Goal: Task Accomplishment & Management: Complete application form

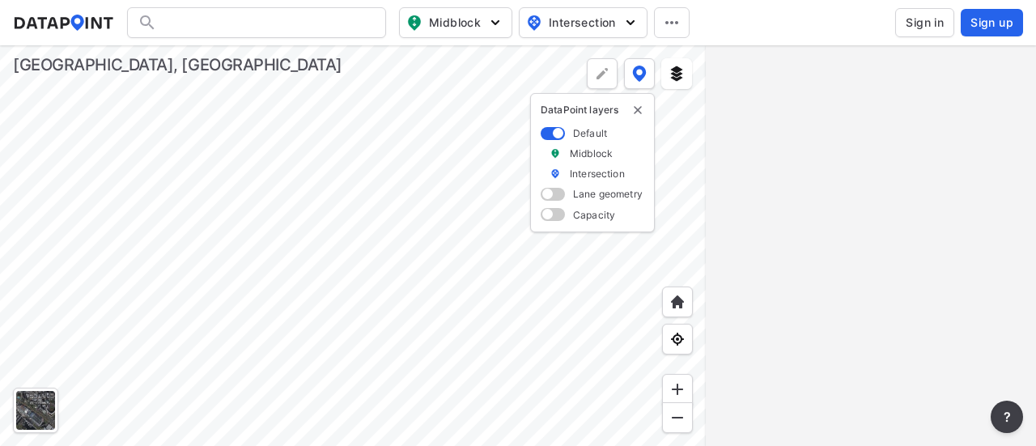
click at [908, 23] on span "Sign in" at bounding box center [925, 23] width 38 height 16
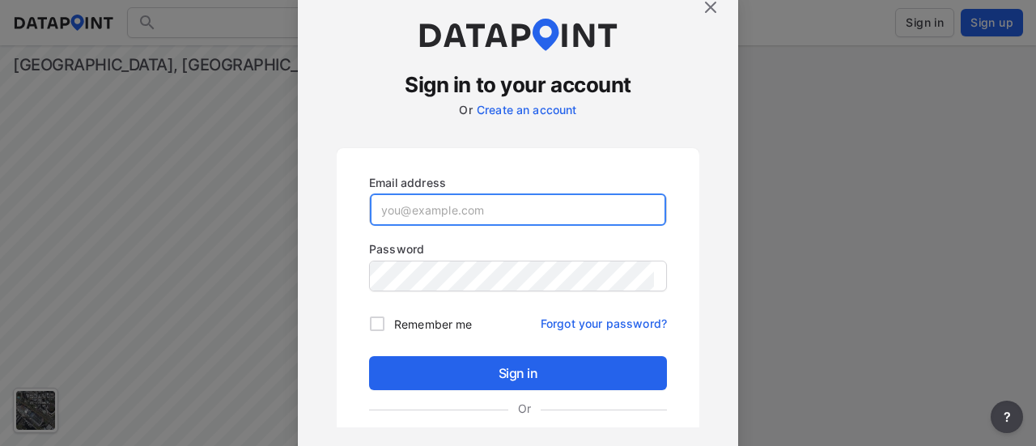
click at [439, 205] on input "email" at bounding box center [518, 210] width 296 height 32
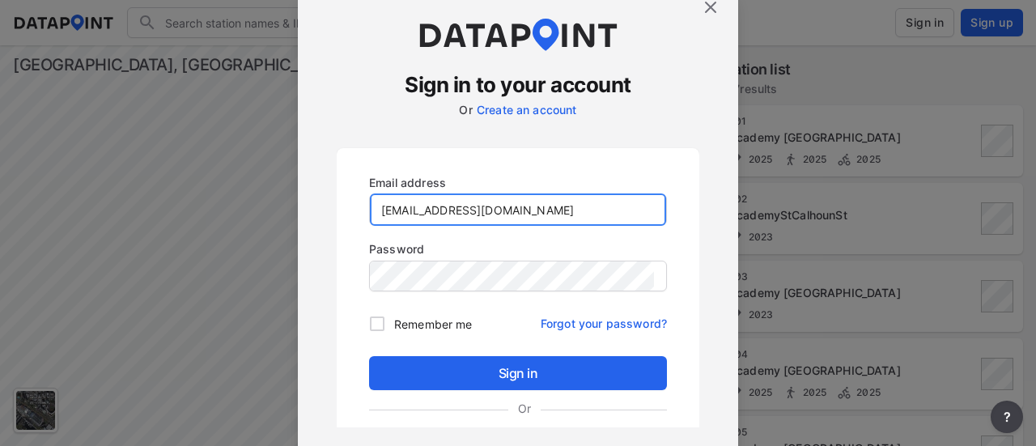
type input "[EMAIL_ADDRESS][DOMAIN_NAME]"
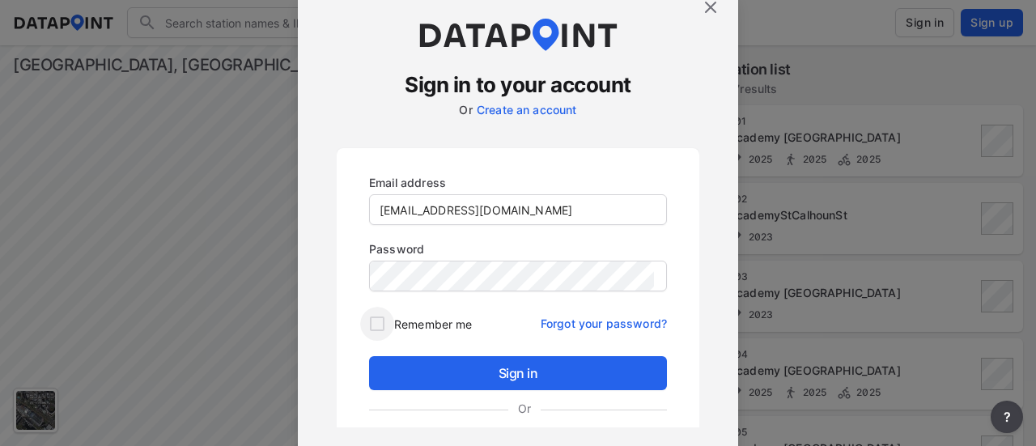
click at [378, 319] on input "Remember me" at bounding box center [377, 324] width 34 height 34
checkbox input "true"
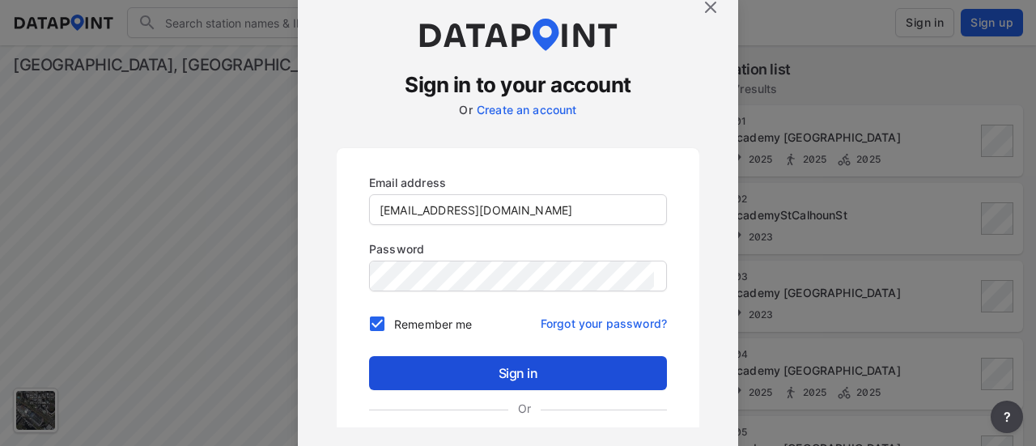
click at [484, 370] on span "Sign in" at bounding box center [518, 373] width 272 height 19
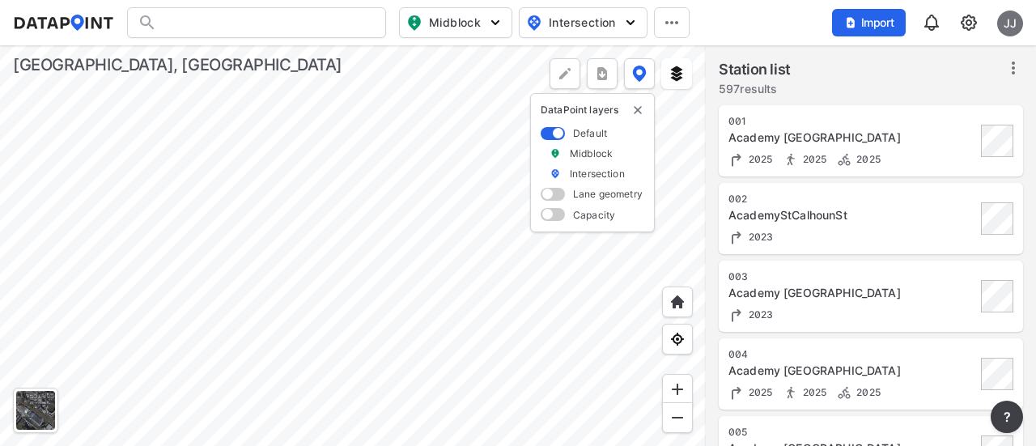
click at [968, 20] on img at bounding box center [968, 22] width 19 height 19
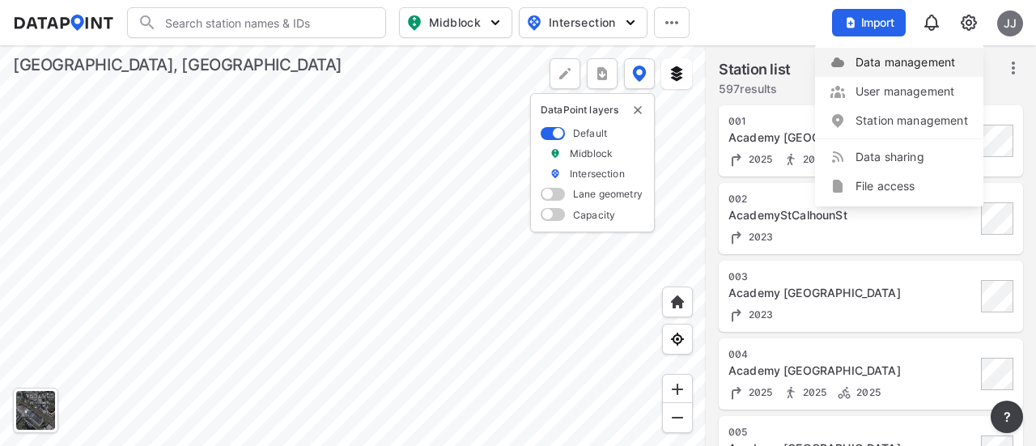
click at [907, 64] on link "Data management" at bounding box center [899, 62] width 139 height 16
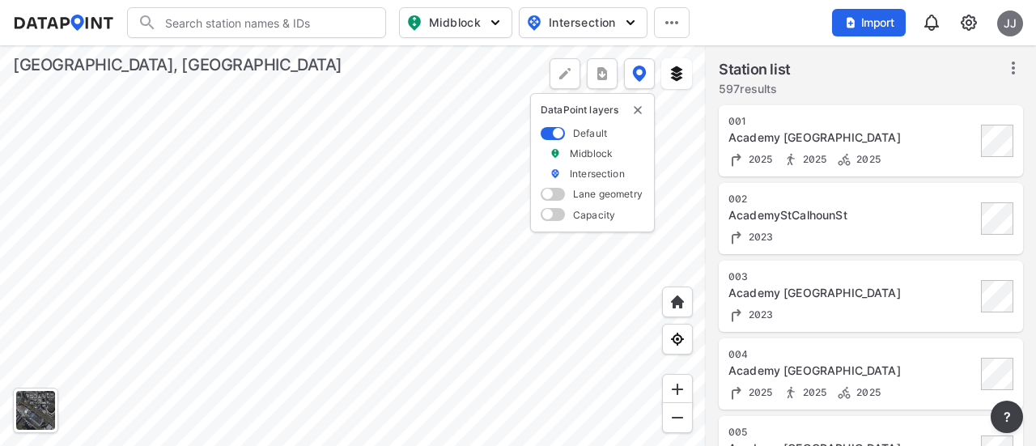
click at [272, 30] on input "Search" at bounding box center [266, 23] width 219 height 26
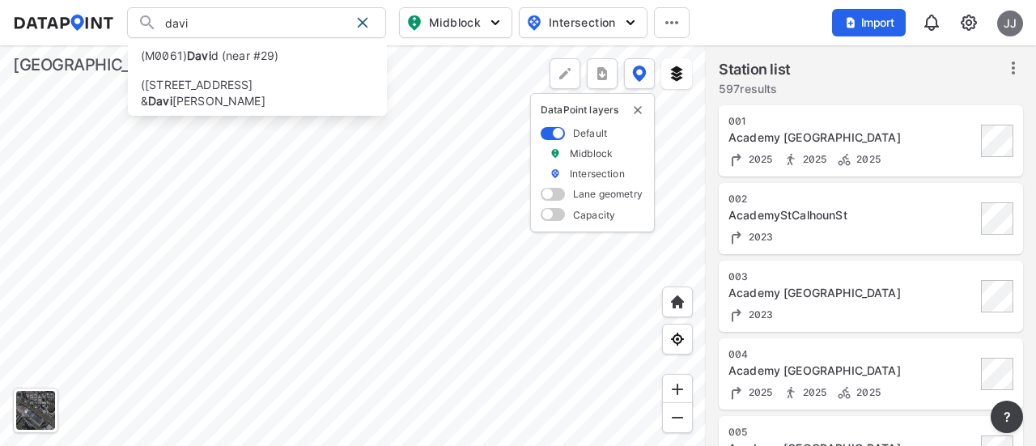
type input "david"
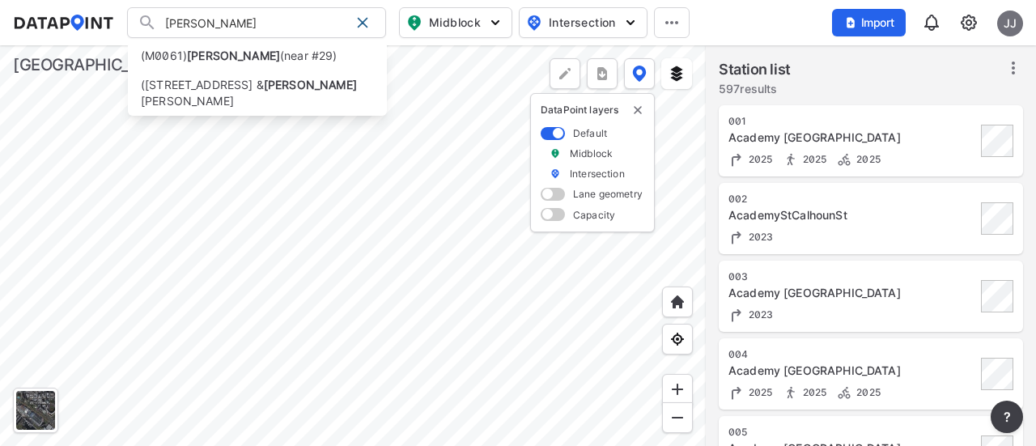
drag, startPoint x: 272, startPoint y: 30, endPoint x: 160, endPoint y: 30, distance: 112.5
click at [160, 30] on input "david" at bounding box center [253, 23] width 193 height 26
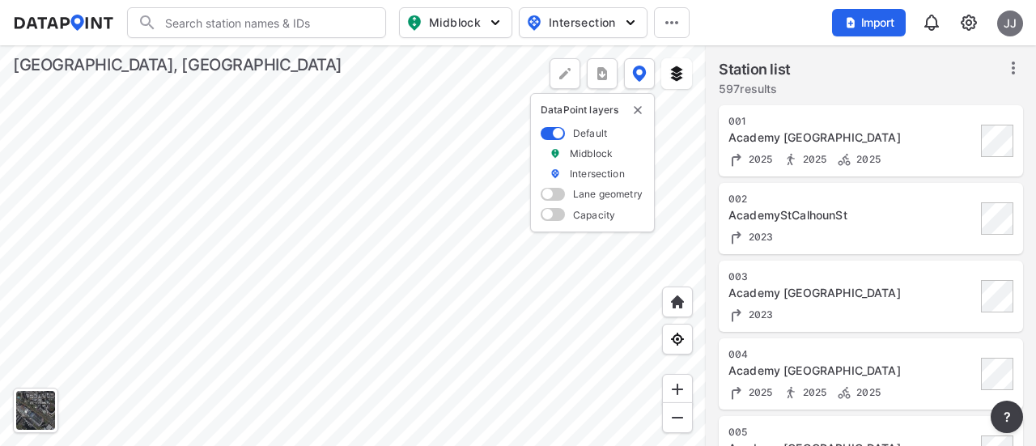
click at [317, 27] on input "Search" at bounding box center [266, 23] width 219 height 26
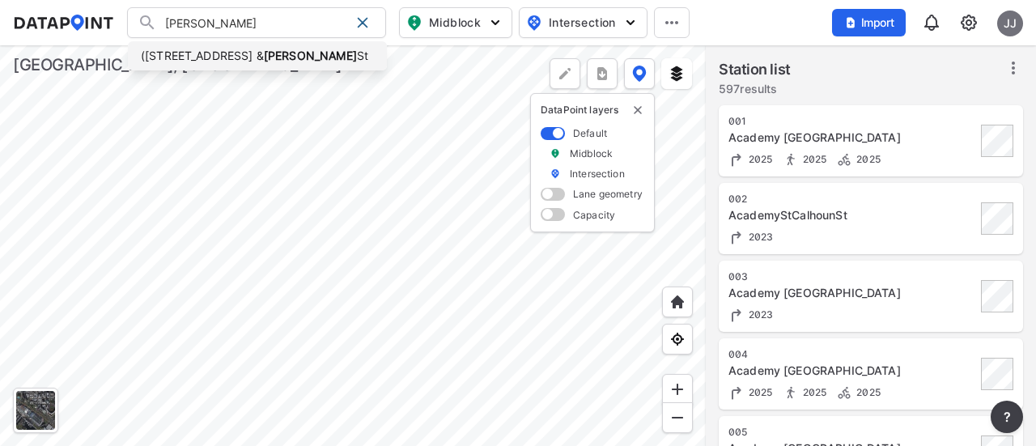
click at [285, 48] on li "(229) Broad St & David Francis St" at bounding box center [257, 55] width 259 height 29
type input "(229) Broad St & David Francis St"
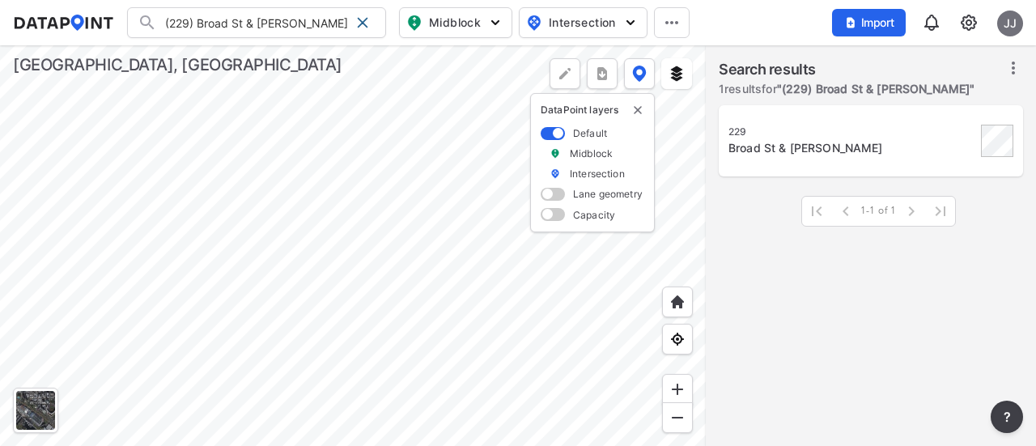
click at [388, 234] on div at bounding box center [353, 245] width 706 height 401
click at [367, 22] on span at bounding box center [362, 22] width 13 height 13
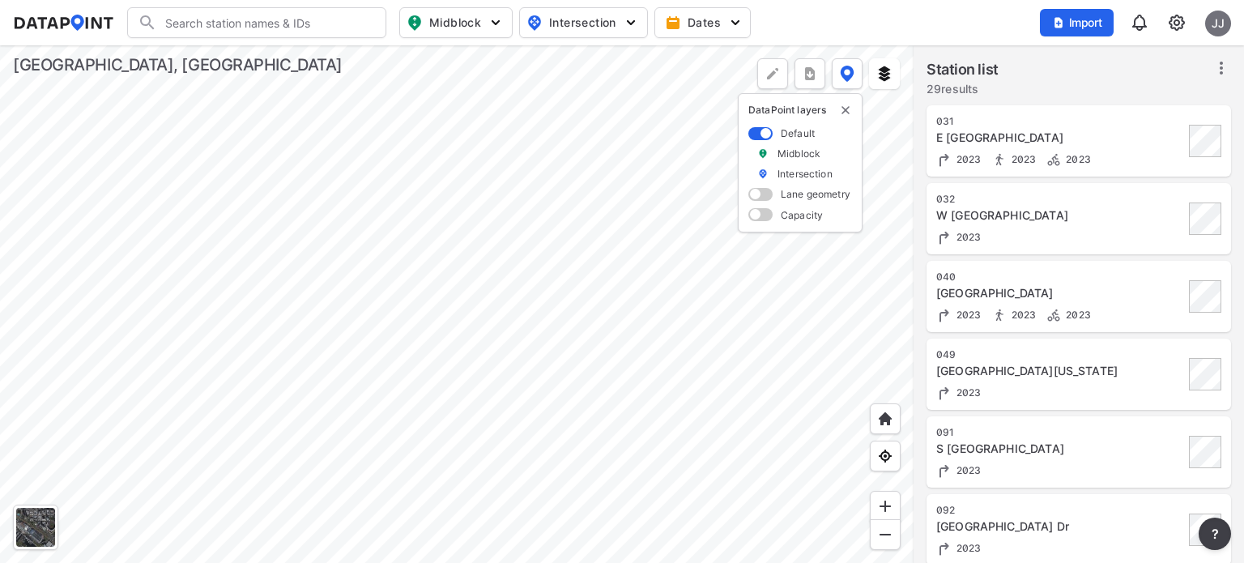
click at [1036, 22] on img at bounding box center [1176, 22] width 19 height 19
click at [1036, 117] on link "Station management" at bounding box center [1106, 121] width 139 height 16
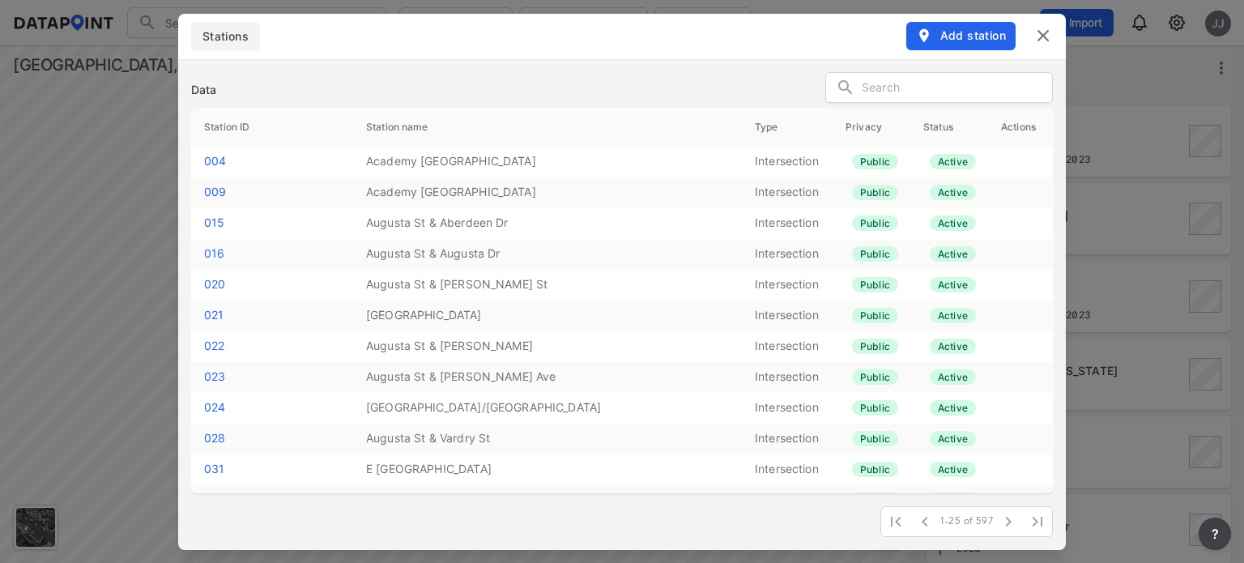
click at [946, 35] on span "Add station" at bounding box center [961, 36] width 90 height 16
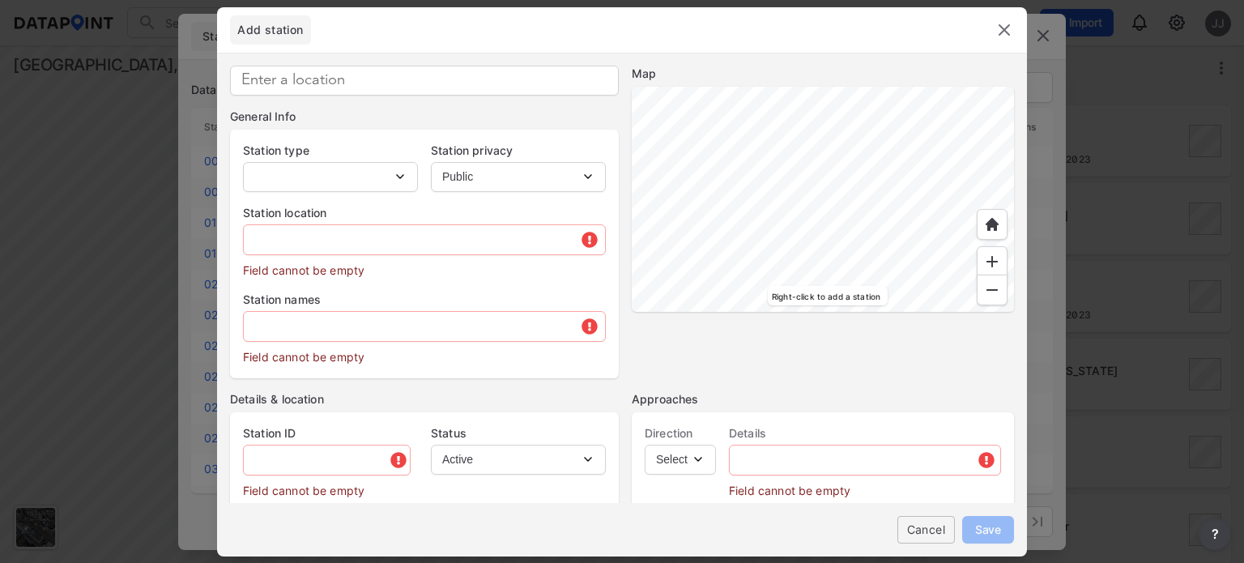
type input "M0338"
select select "1"
click at [920, 231] on div at bounding box center [823, 199] width 382 height 225
click at [866, 278] on div at bounding box center [823, 199] width 382 height 225
click at [933, 264] on div at bounding box center [823, 199] width 382 height 225
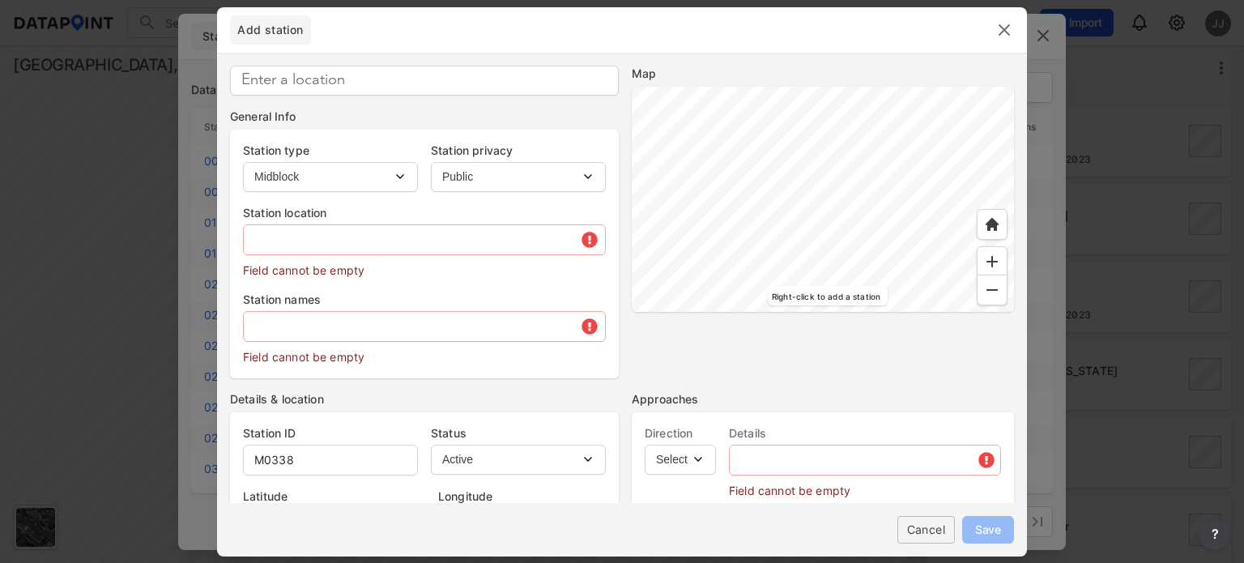
click at [849, 247] on div at bounding box center [823, 199] width 382 height 225
click at [753, 190] on div at bounding box center [823, 199] width 382 height 225
click at [819, 202] on div at bounding box center [823, 199] width 382 height 225
type input "34.846201"
type input "-82.393404"
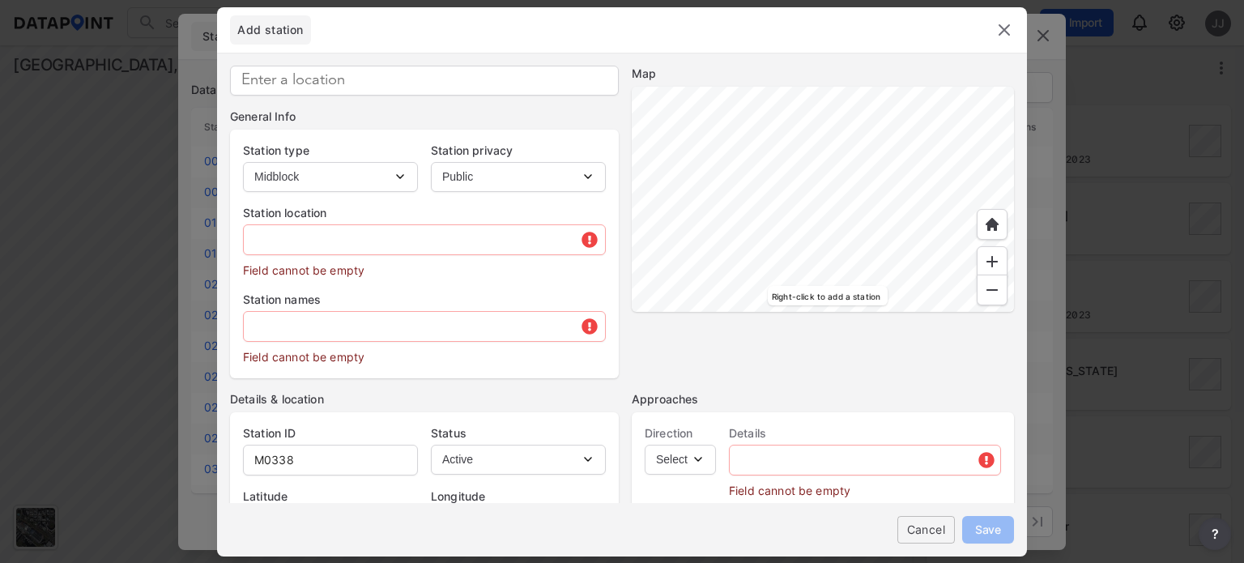
type input "25 Station Ct, Greenville, SC 29601, USA"
type input "SC"
type input "US"
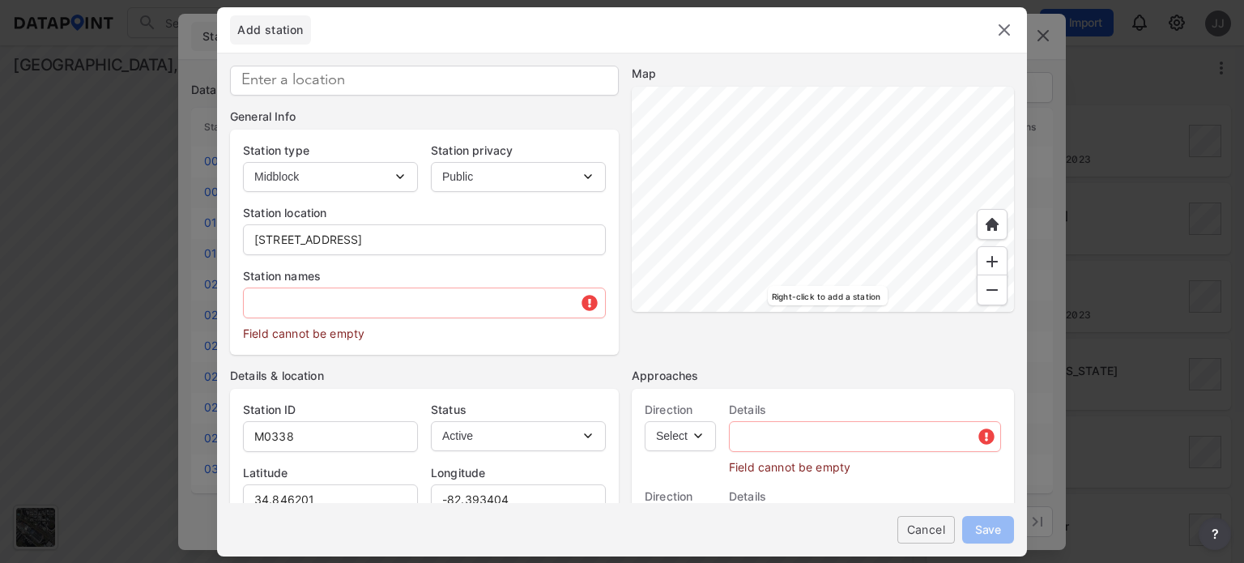
type input "34.846039"
type input "-82.393511"
type input "249 E Broad St, Greenville, SC 29601, USA"
type input "34.846008"
type input "-82.393494"
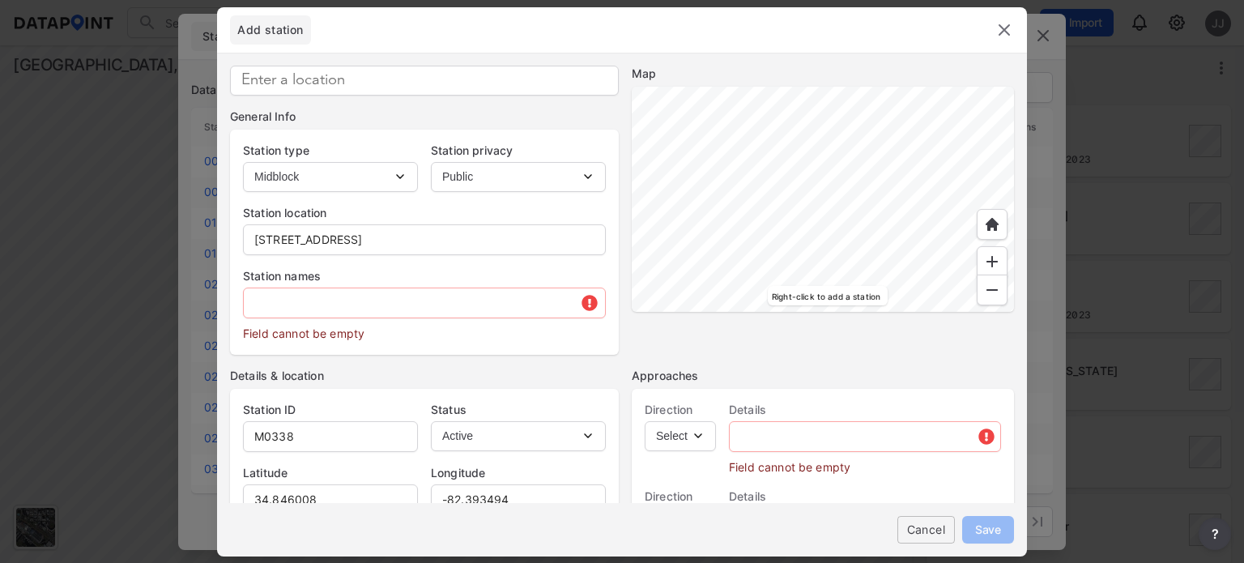
type input "34.846180"
type input "-82.393383"
type input "95 Dr David C Francis St, Greenville, SC 29601, USA"
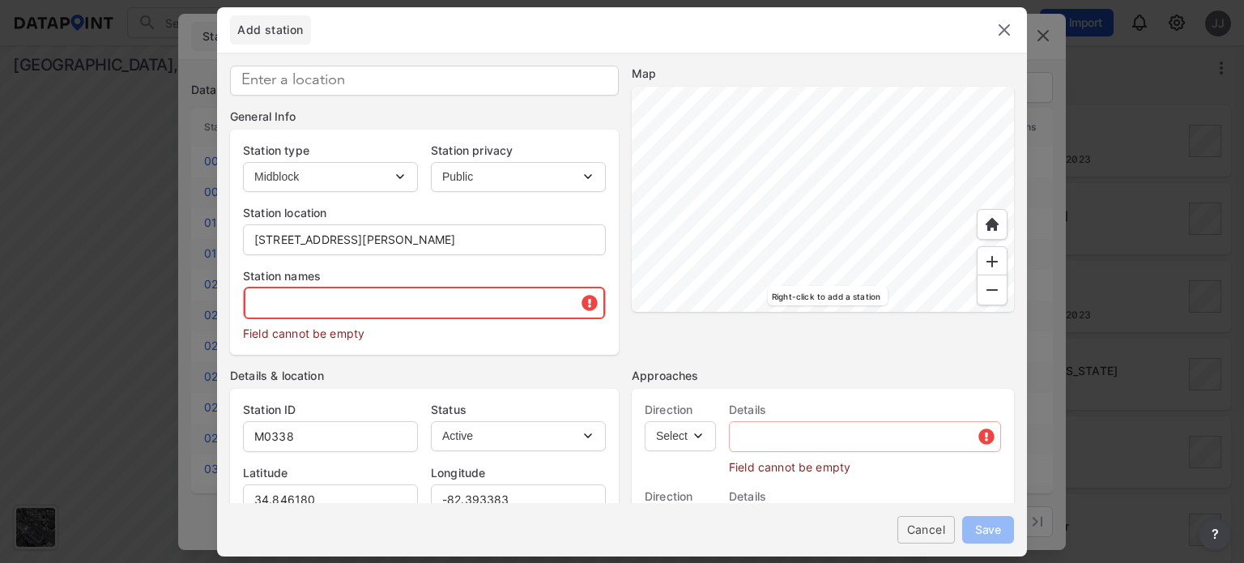
click at [392, 294] on input "text" at bounding box center [424, 303] width 361 height 32
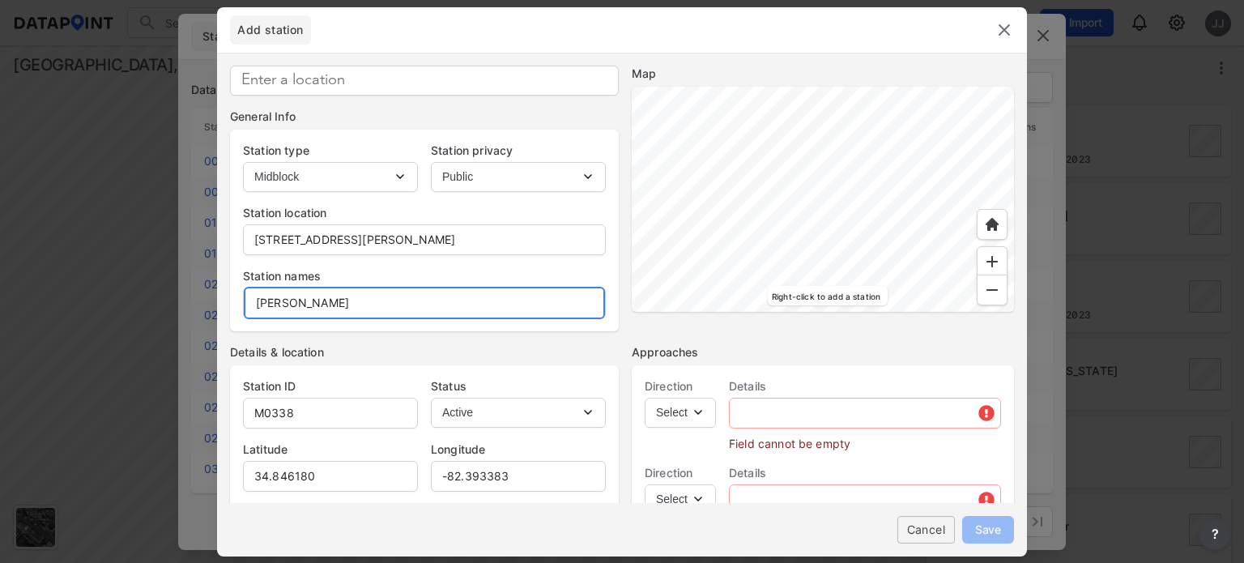
type input "David Francis St"
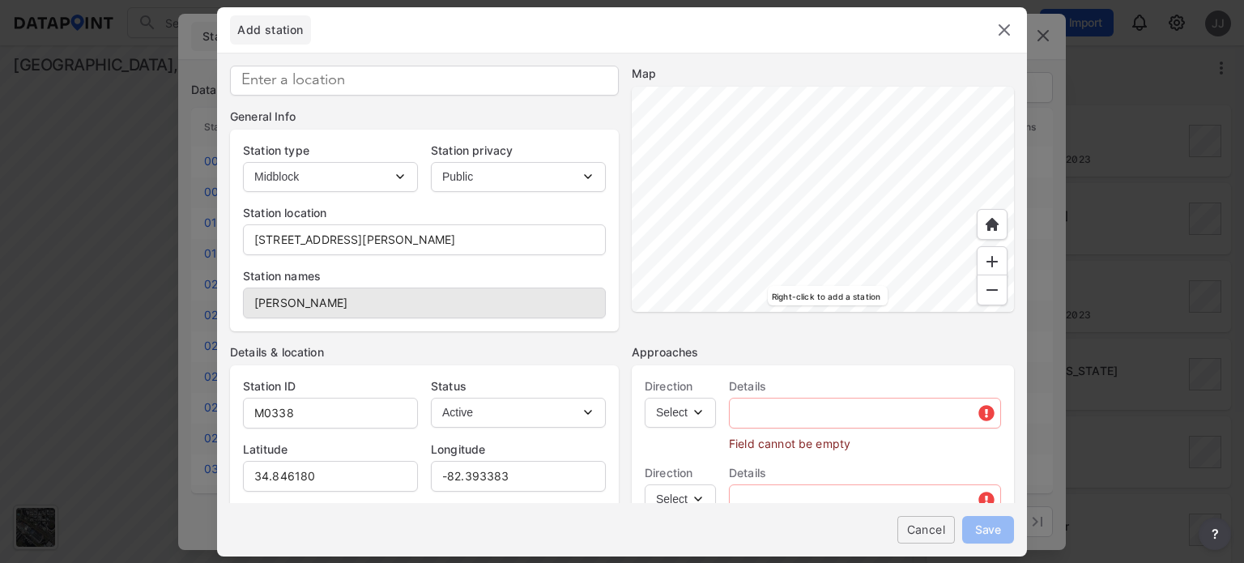
click at [697, 414] on select "Select EB NB SB WB" at bounding box center [679, 413] width 71 height 30
select select "NB"
click at [644, 398] on select "Select EB NB SB WB" at bounding box center [679, 413] width 71 height 30
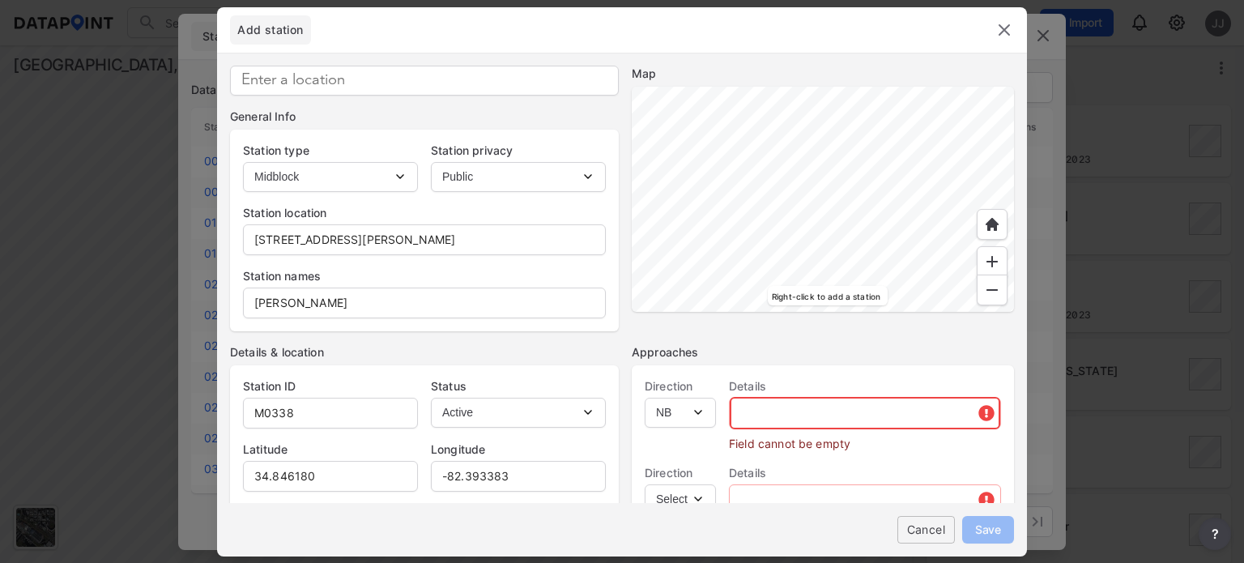
click at [771, 407] on input "text" at bounding box center [865, 413] width 270 height 32
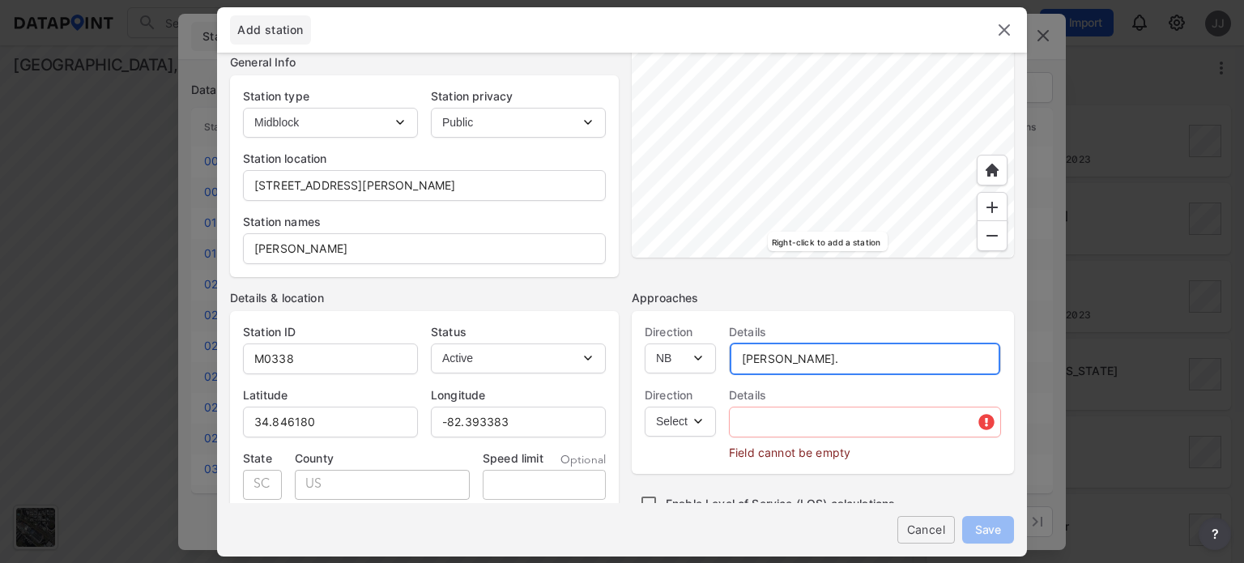
scroll to position [81, 0]
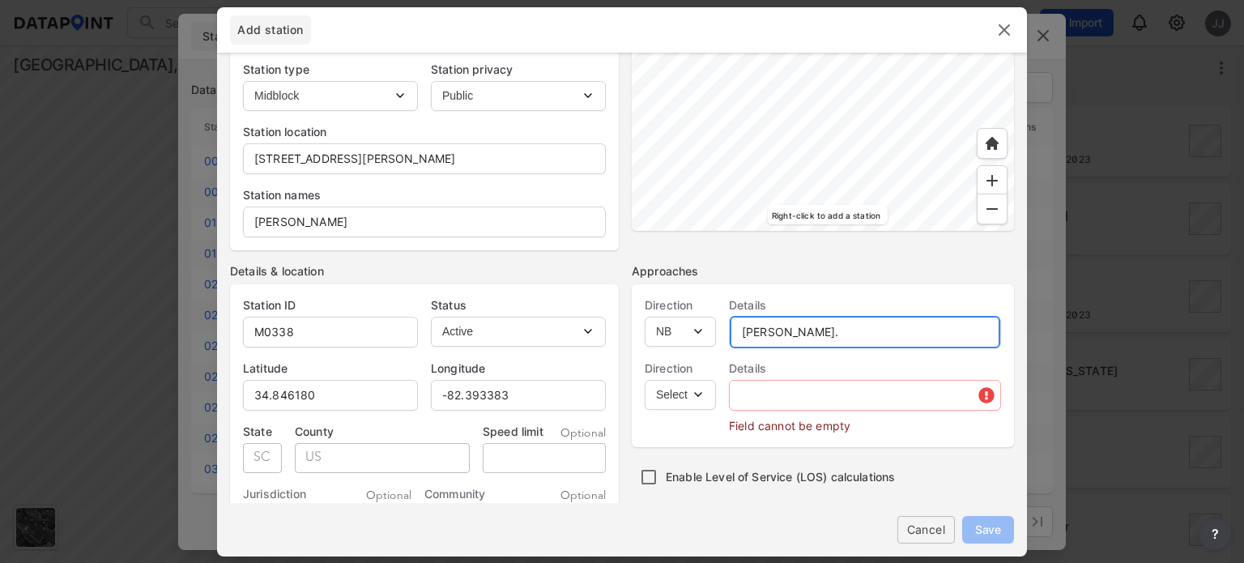
type input "David Francis St."
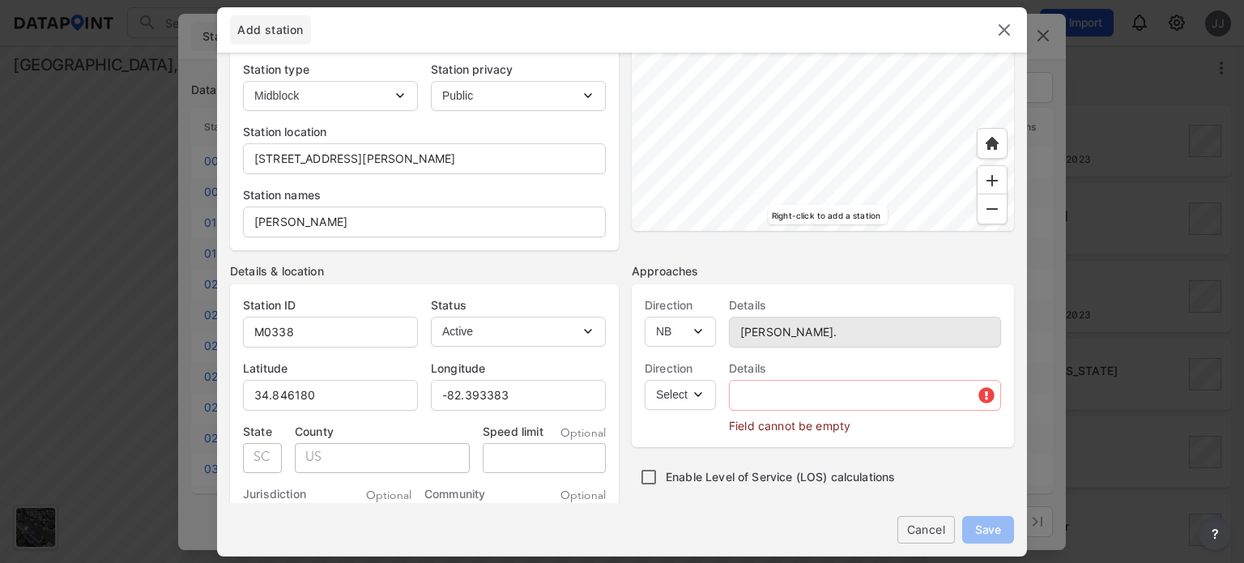
click at [699, 398] on select "Select SB" at bounding box center [679, 395] width 71 height 30
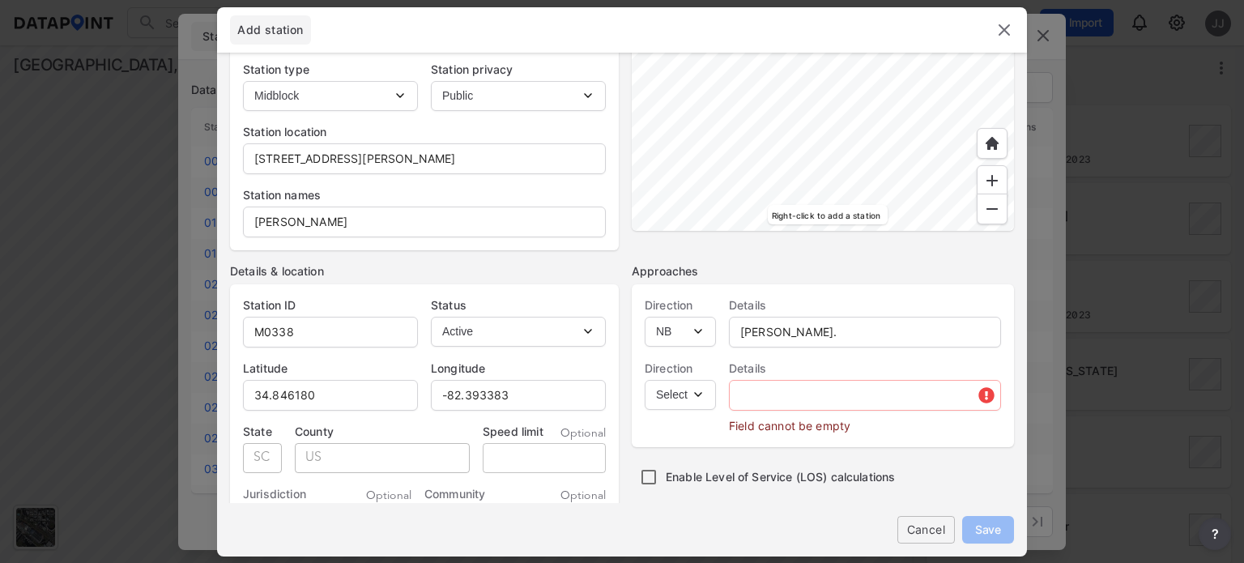
select select "SB"
click at [644, 380] on select "Select SB" at bounding box center [679, 395] width 71 height 30
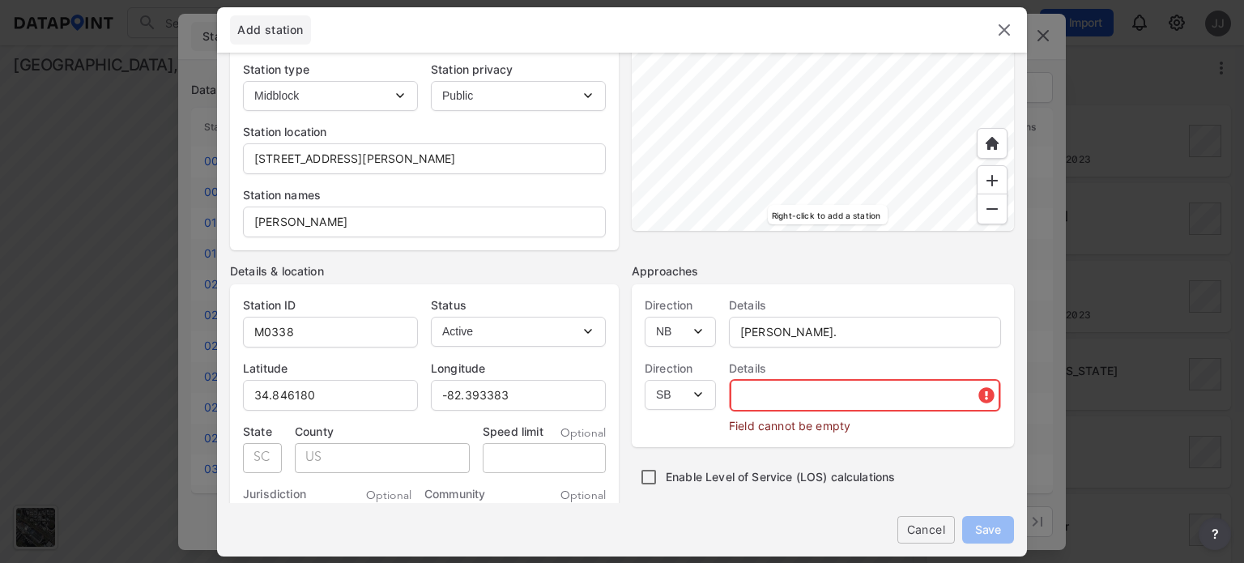
click at [783, 391] on input "text" at bounding box center [865, 395] width 270 height 32
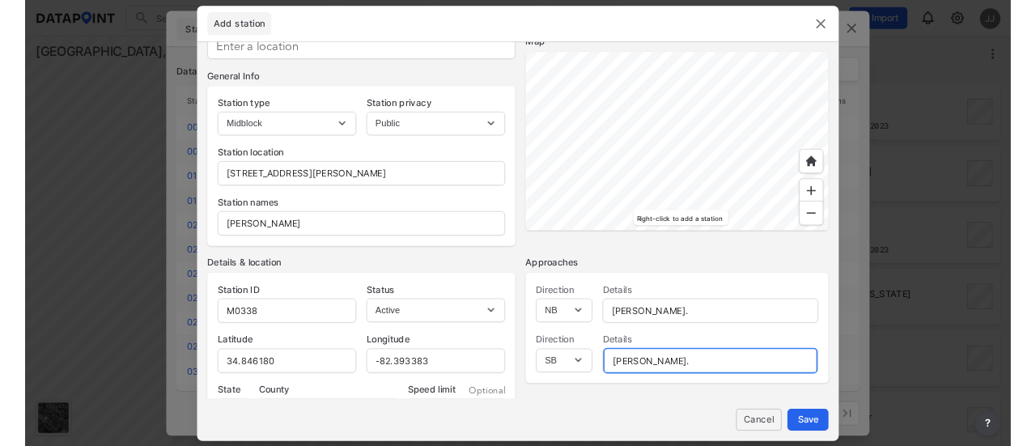
scroll to position [0, 0]
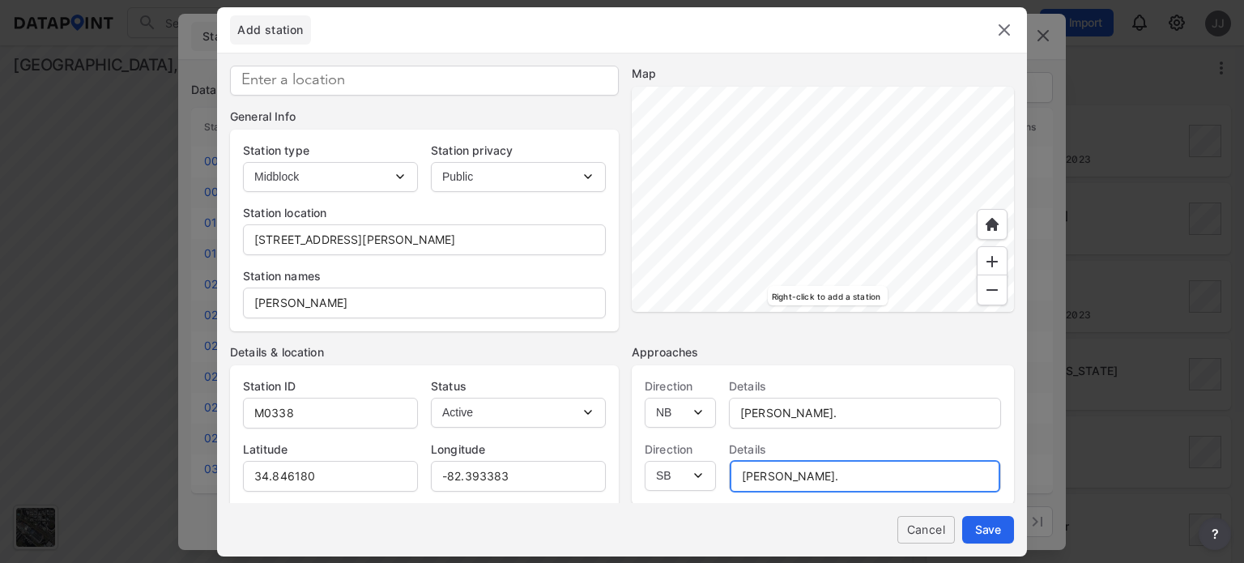
type input "David Francis St."
click at [925, 162] on div at bounding box center [823, 199] width 382 height 225
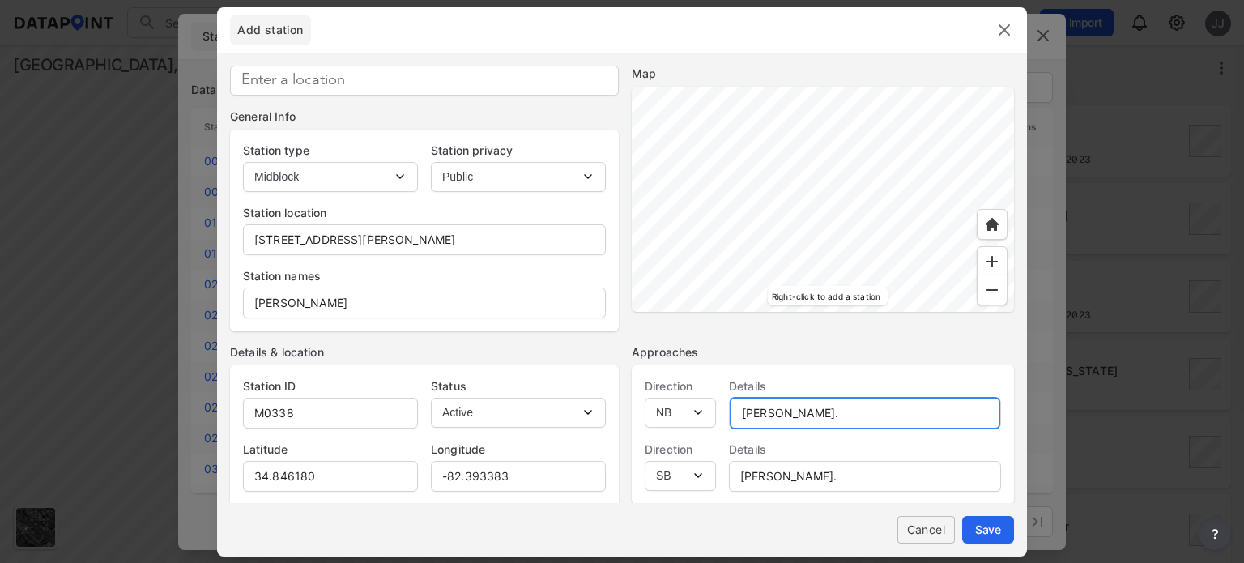
click at [734, 410] on input "David Francis St." at bounding box center [865, 413] width 270 height 32
type input "Dr. David Francis St."
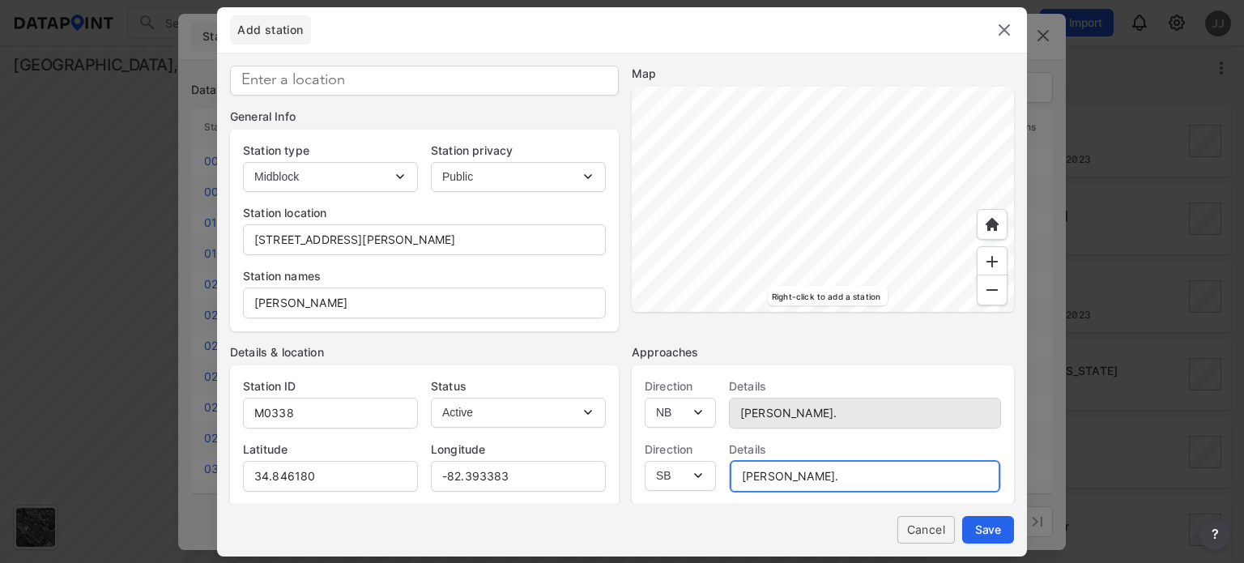
click at [742, 445] on input "David Francis St." at bounding box center [865, 476] width 270 height 32
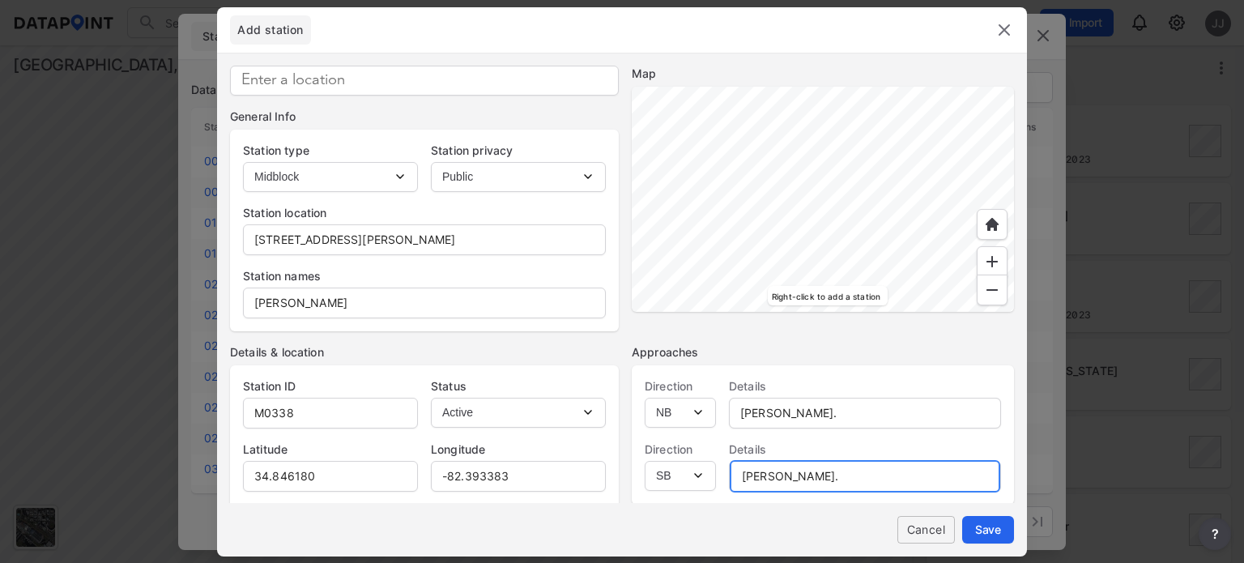
type input "Dr. David Francis St."
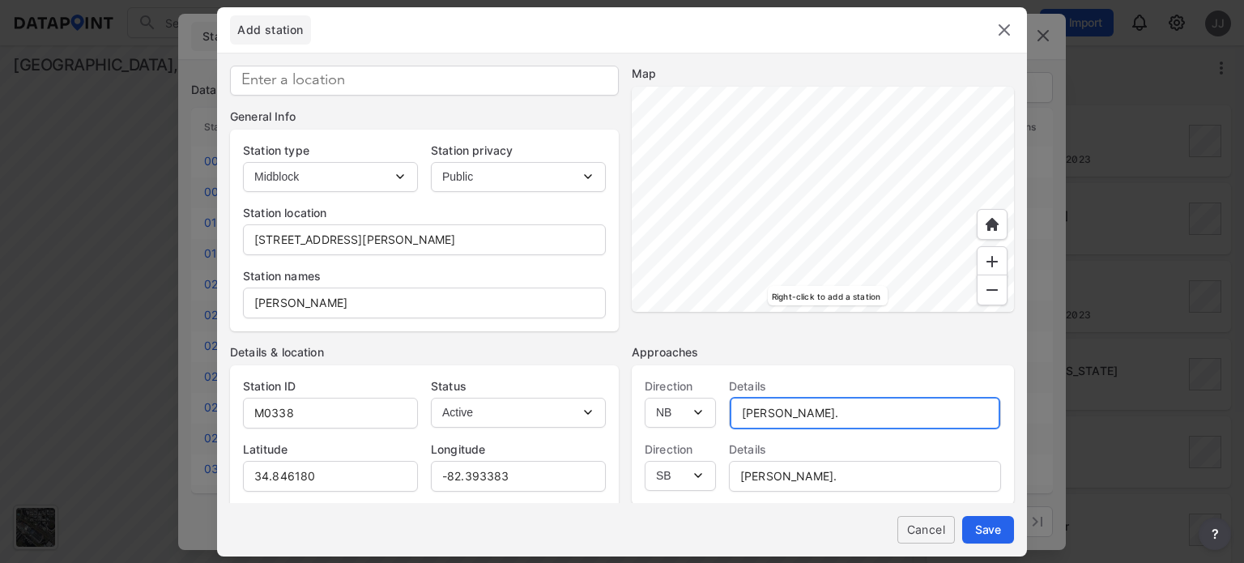
click at [792, 410] on input "Dr. David Francis St." at bounding box center [865, 413] width 270 height 32
type input "Dr. David C. Francis St."
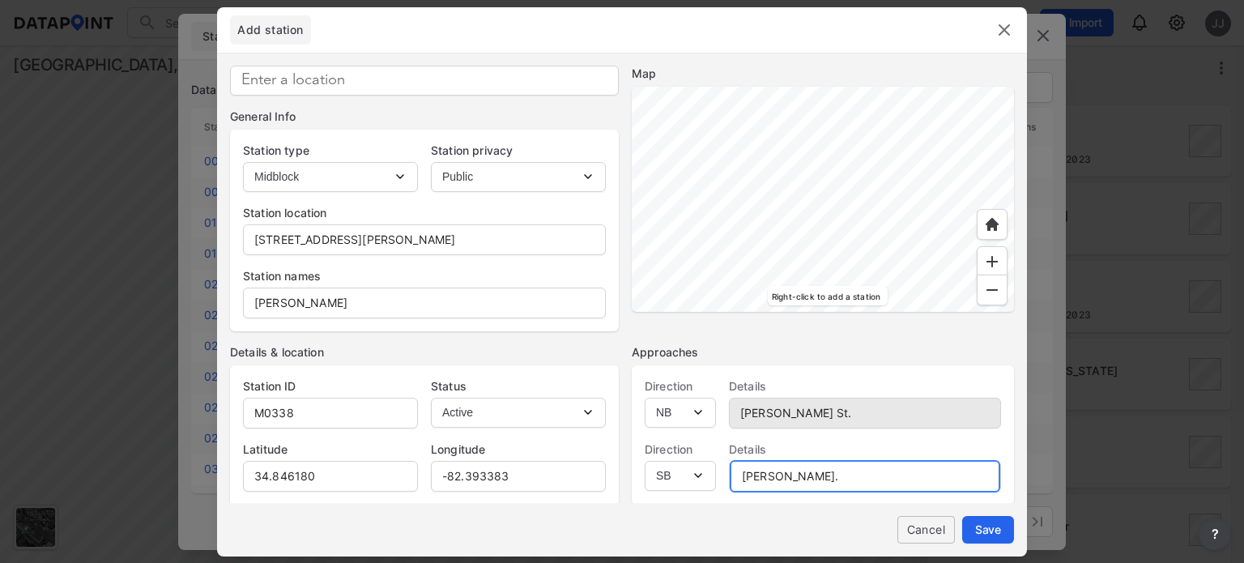
click at [794, 445] on input "Dr. David Francis St." at bounding box center [865, 476] width 270 height 32
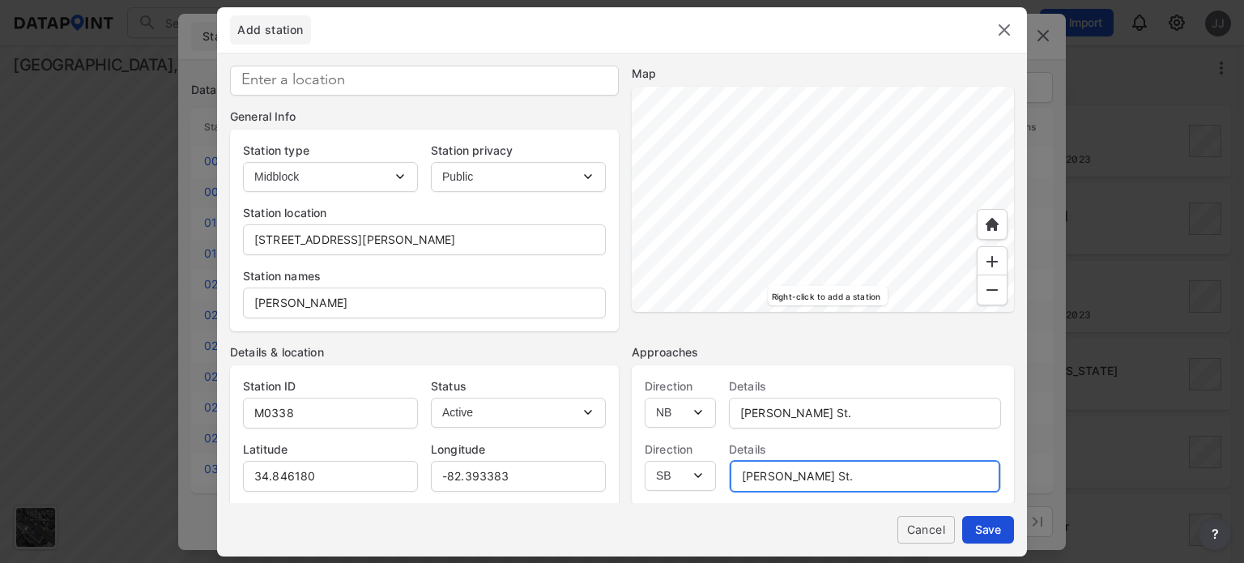
type input "Dr. David C. Francis St."
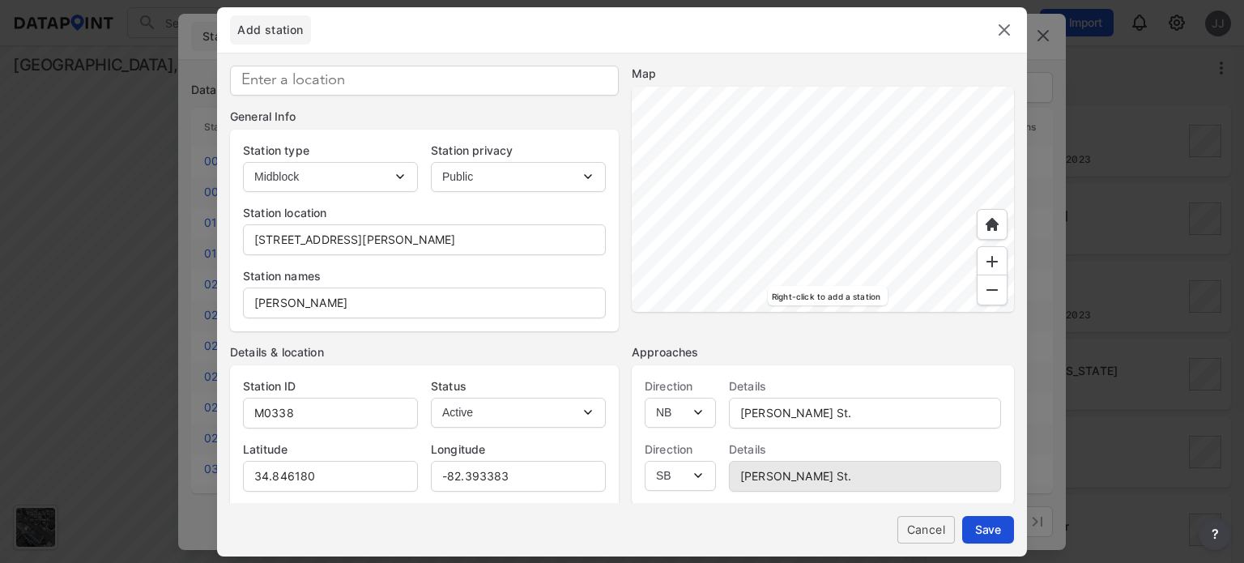
click at [1004, 445] on button "Save" at bounding box center [988, 530] width 52 height 28
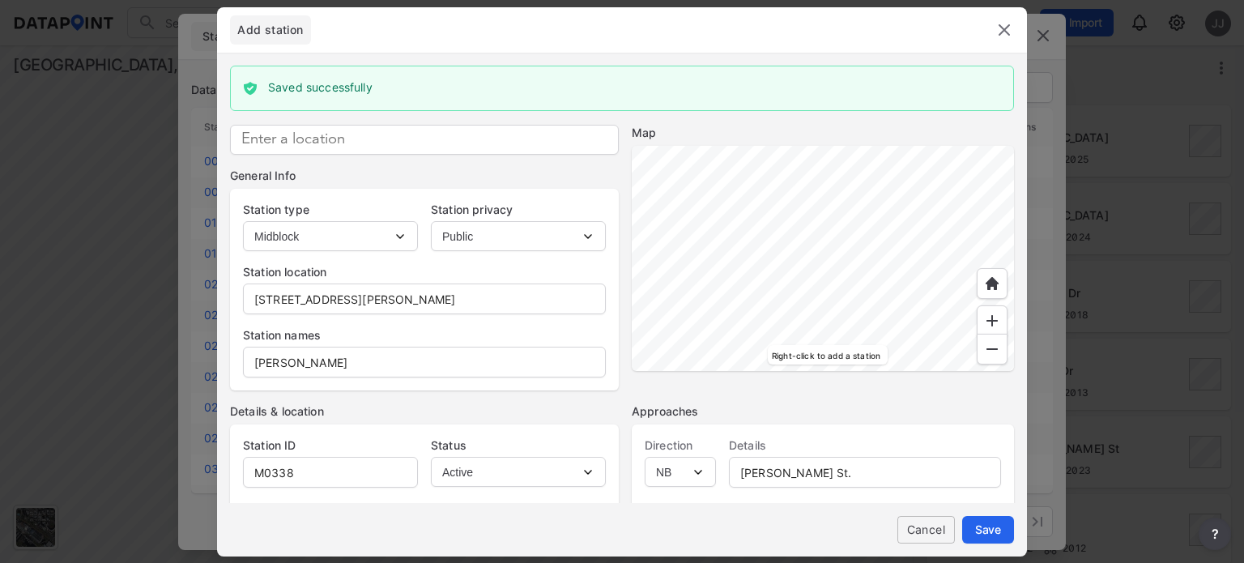
click at [1007, 35] on img at bounding box center [1003, 29] width 19 height 19
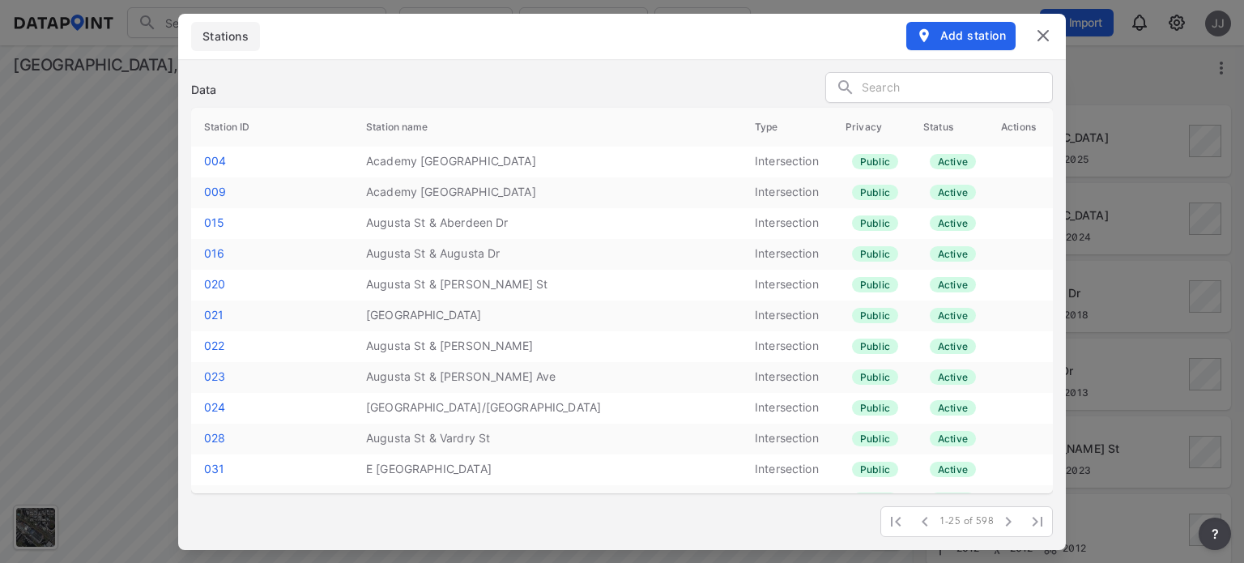
click at [1036, 34] on img at bounding box center [1042, 35] width 19 height 19
